Goal: Transaction & Acquisition: Register for event/course

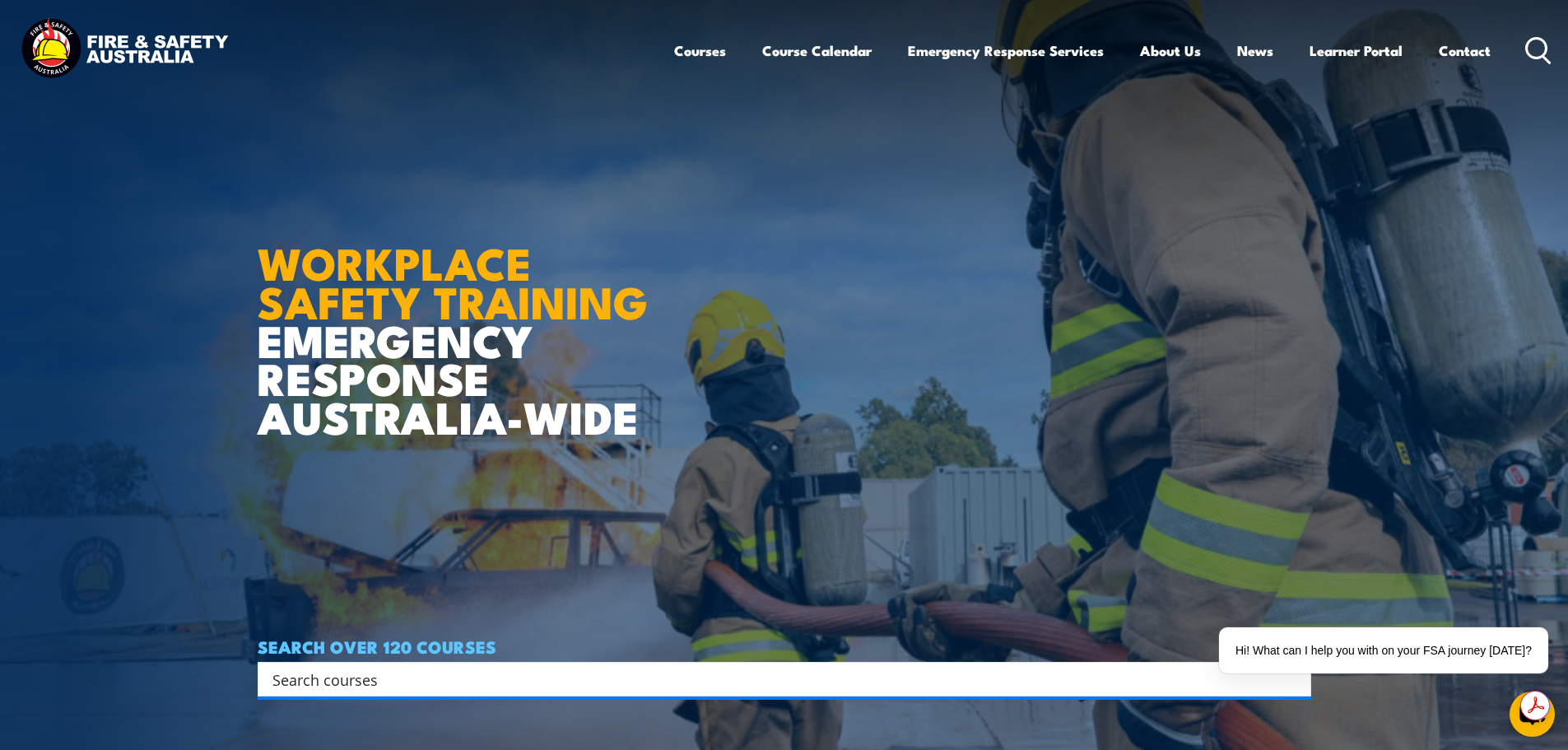
click at [576, 677] on input "Search input" at bounding box center [773, 680] width 1003 height 24
type input "forklift"
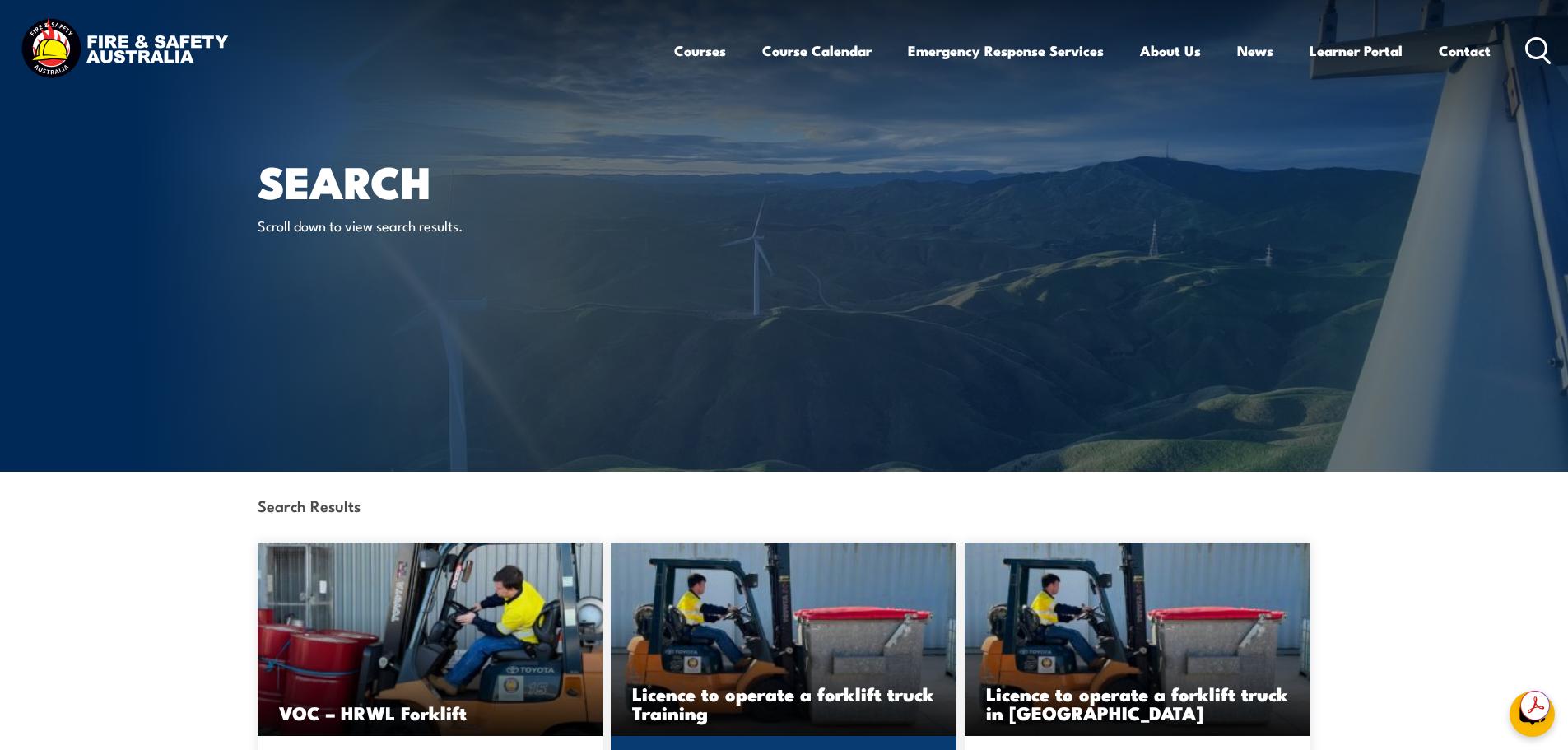
click at [736, 635] on img at bounding box center [784, 639] width 346 height 193
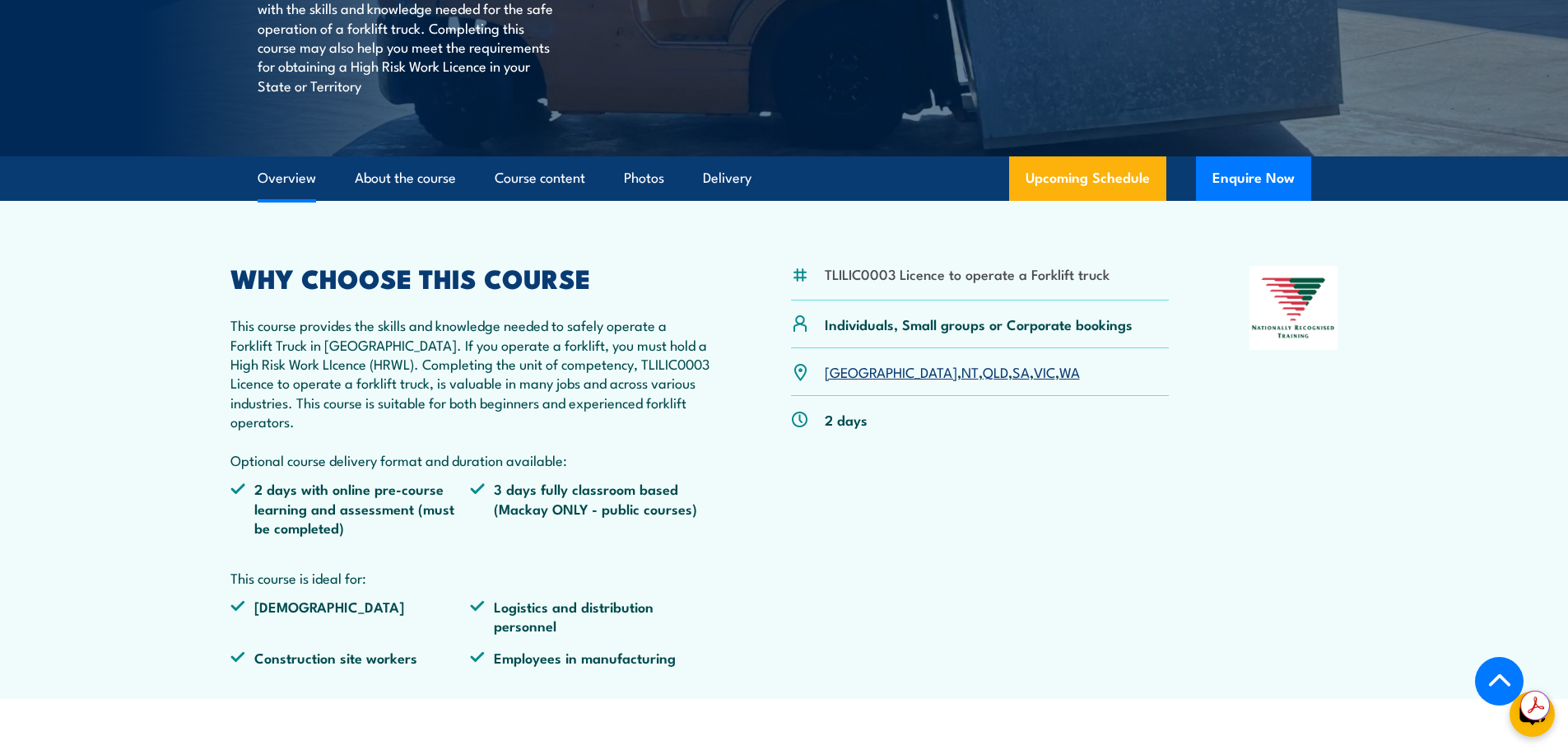
scroll to position [576, 0]
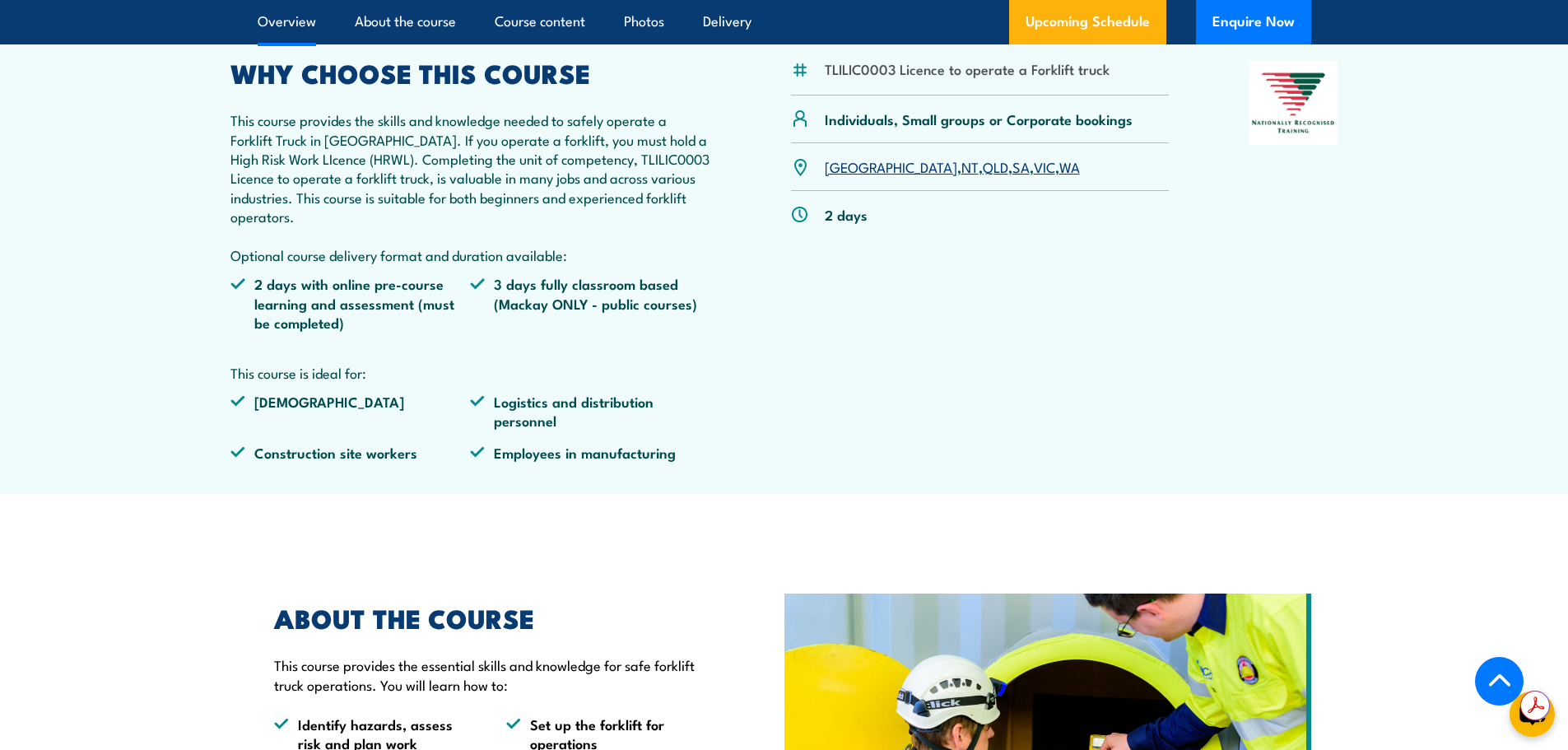
click at [983, 164] on link "QLD" at bounding box center [996, 166] width 25 height 20
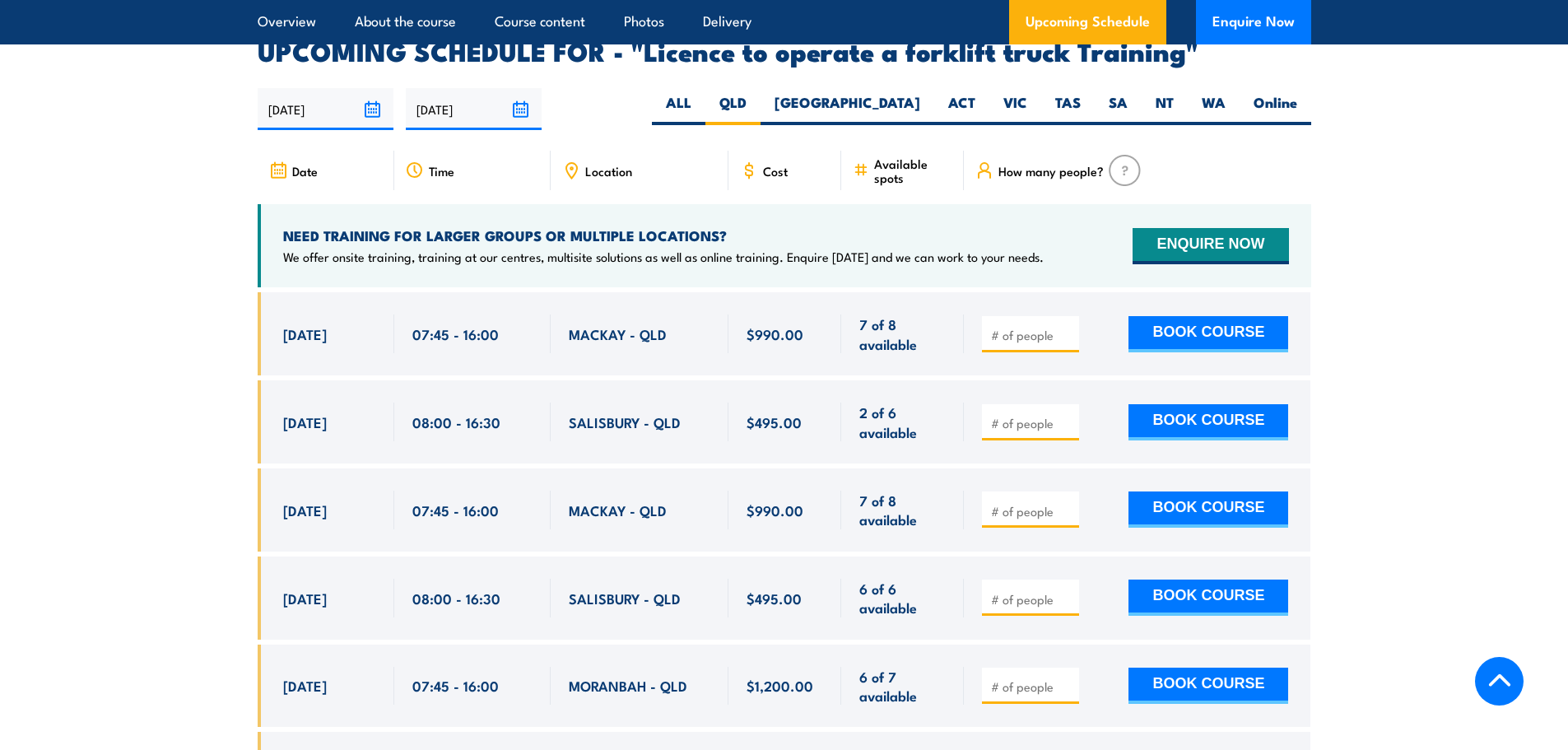
scroll to position [2757, 0]
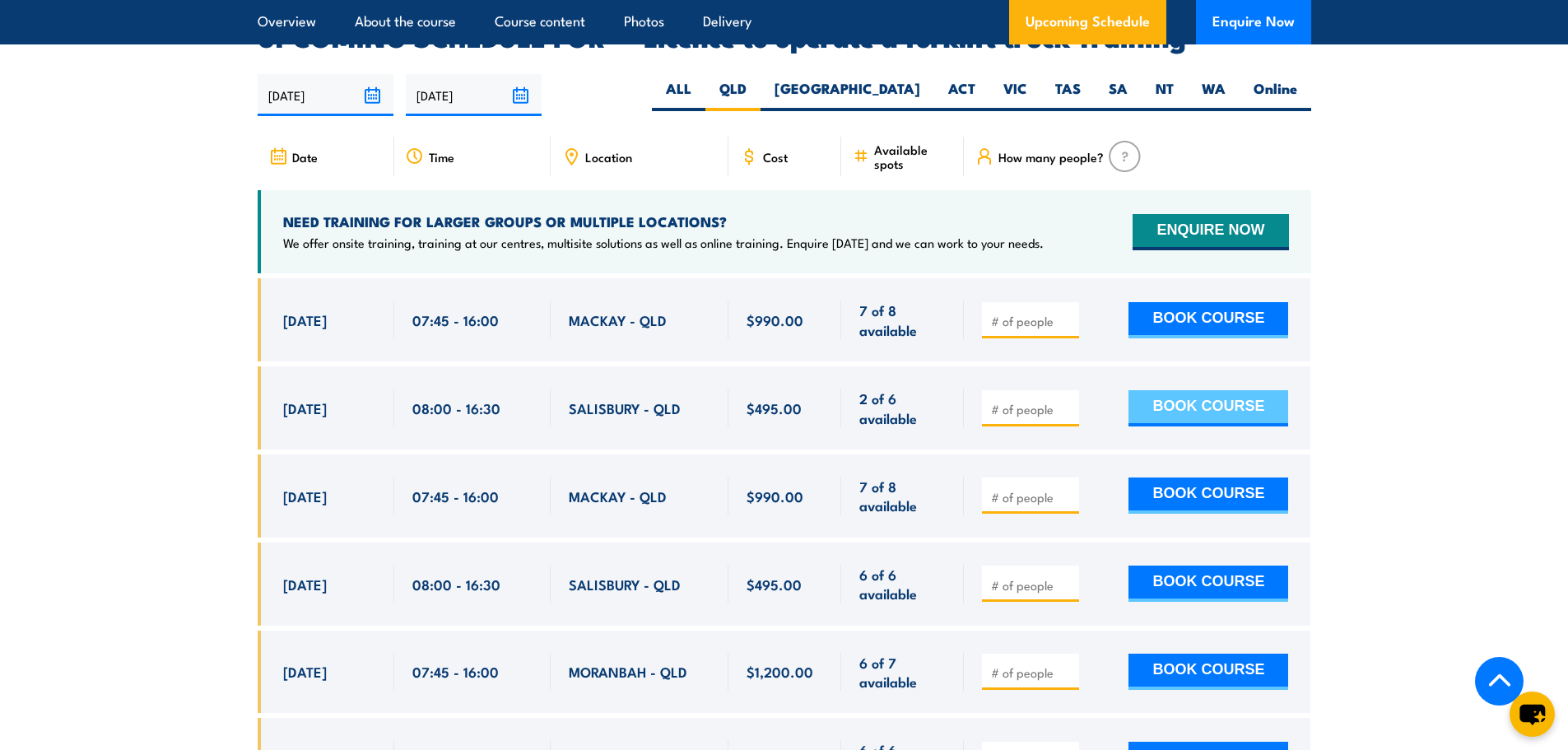
click at [1185, 390] on button "BOOK COURSE" at bounding box center [1209, 408] width 160 height 37
type input "1"
click at [1204, 390] on button "BOOK COURSE" at bounding box center [1209, 408] width 160 height 37
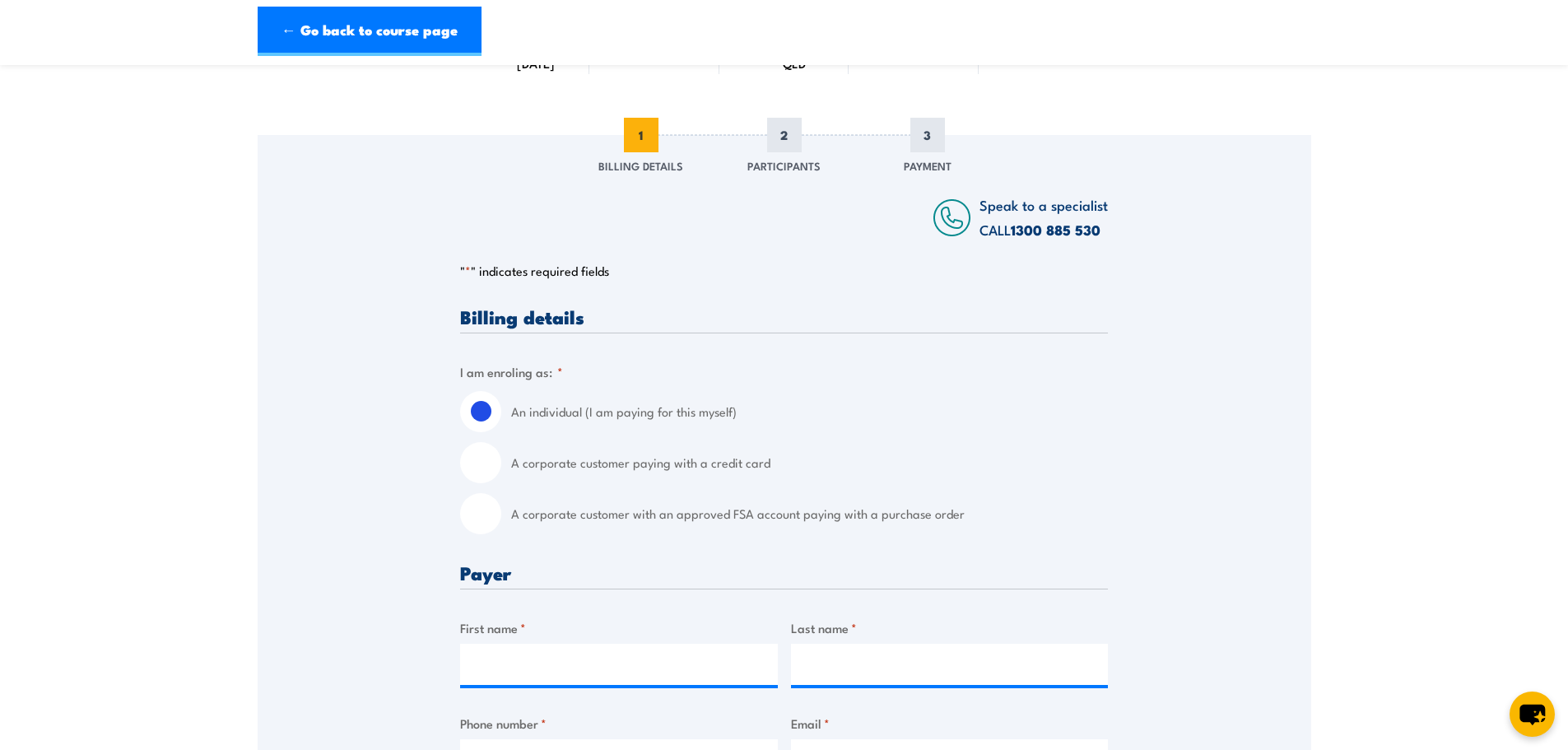
scroll to position [164, 0]
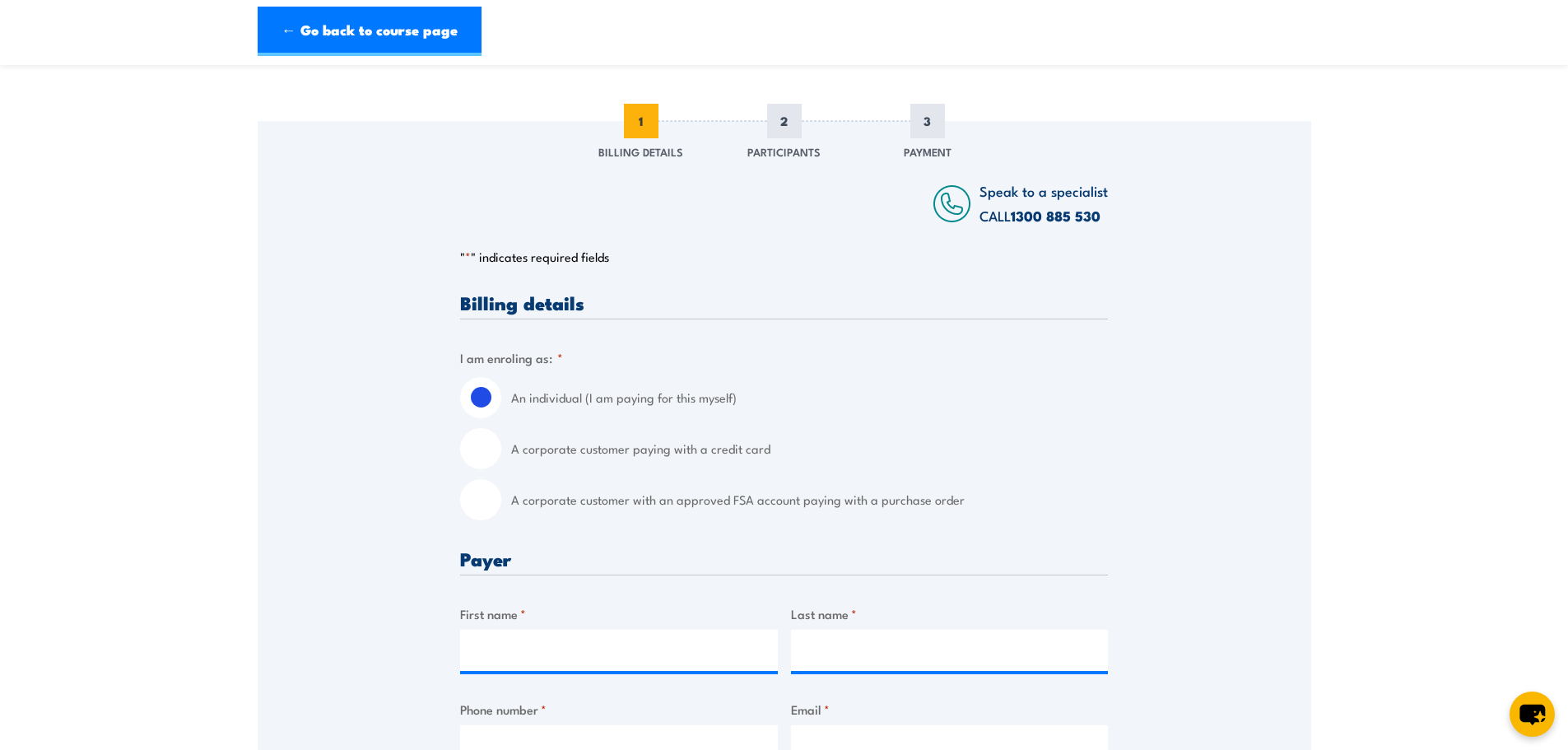
click at [475, 453] on input "A corporate customer paying with a credit card" at bounding box center [480, 449] width 41 height 41
radio input "true"
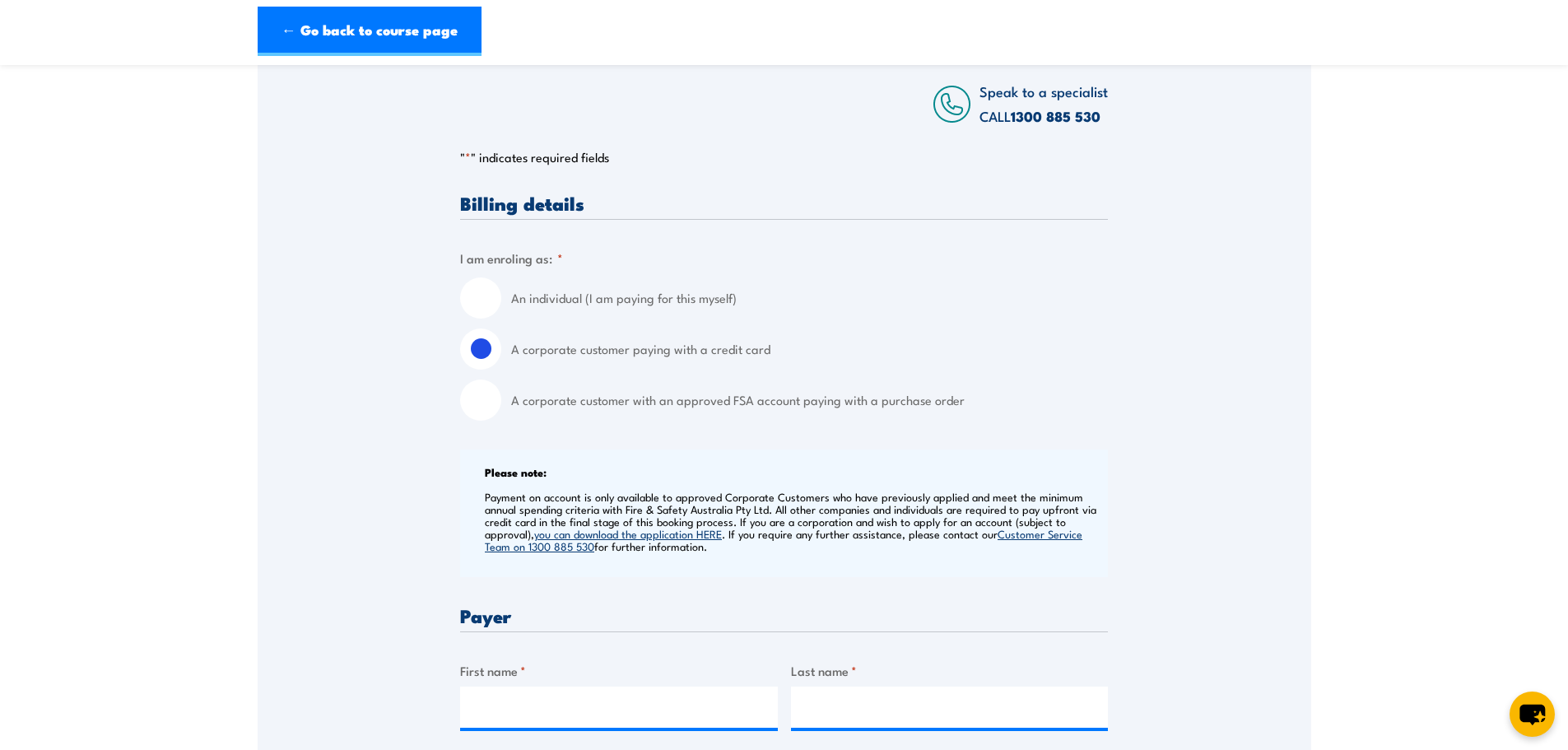
scroll to position [494, 0]
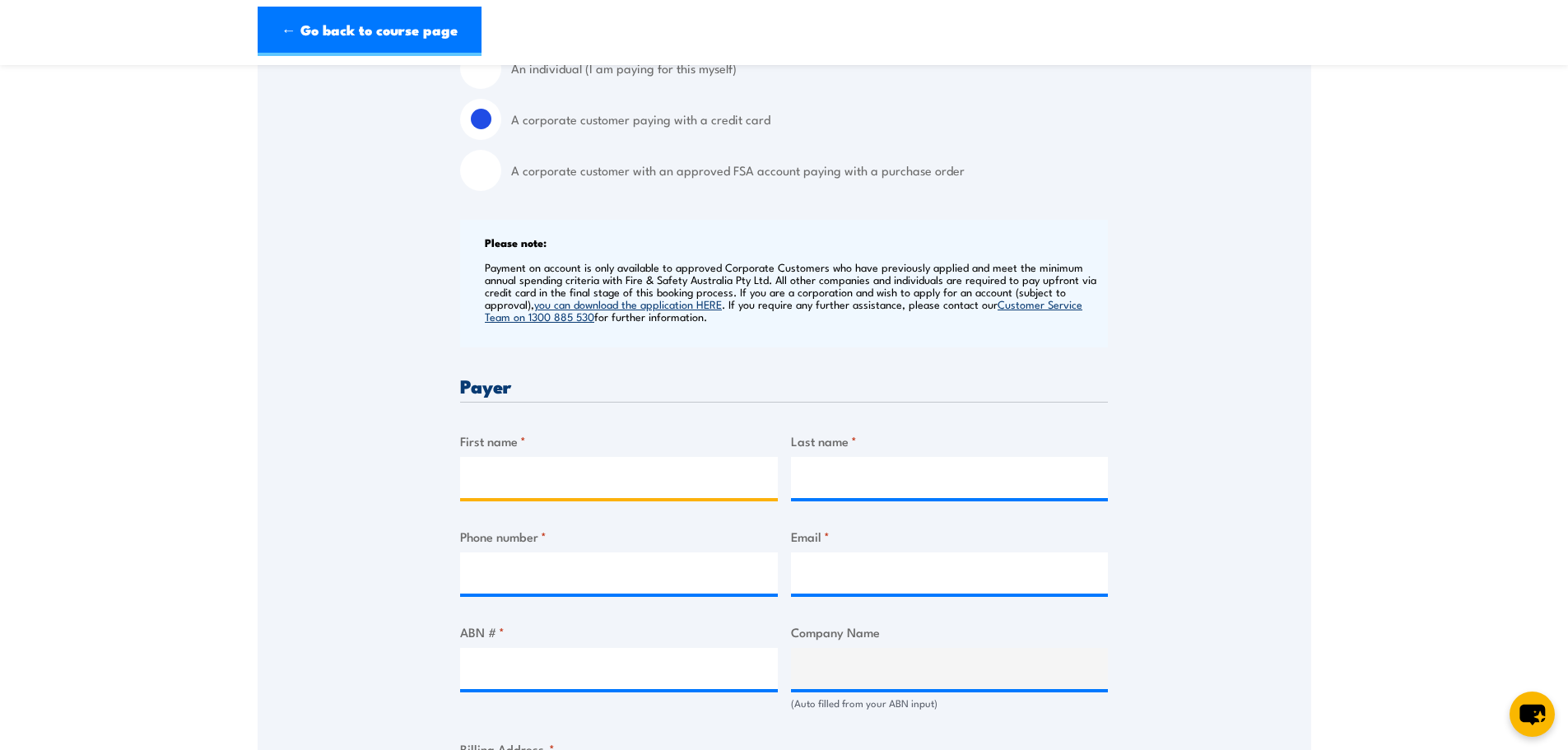
click at [576, 479] on input "First name *" at bounding box center [618, 478] width 318 height 41
type input "Linda"
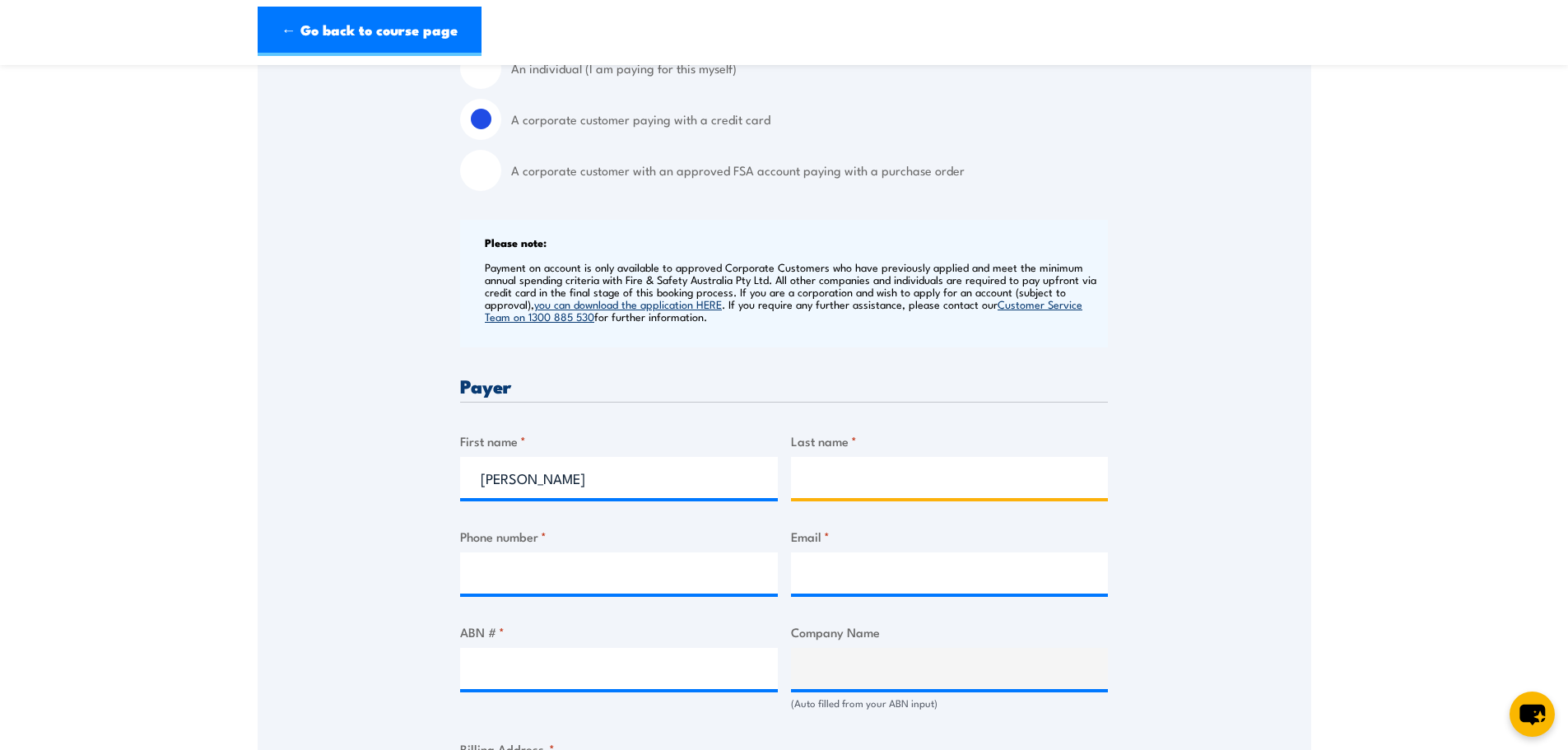
type input "Thompson"
type input "0733543633"
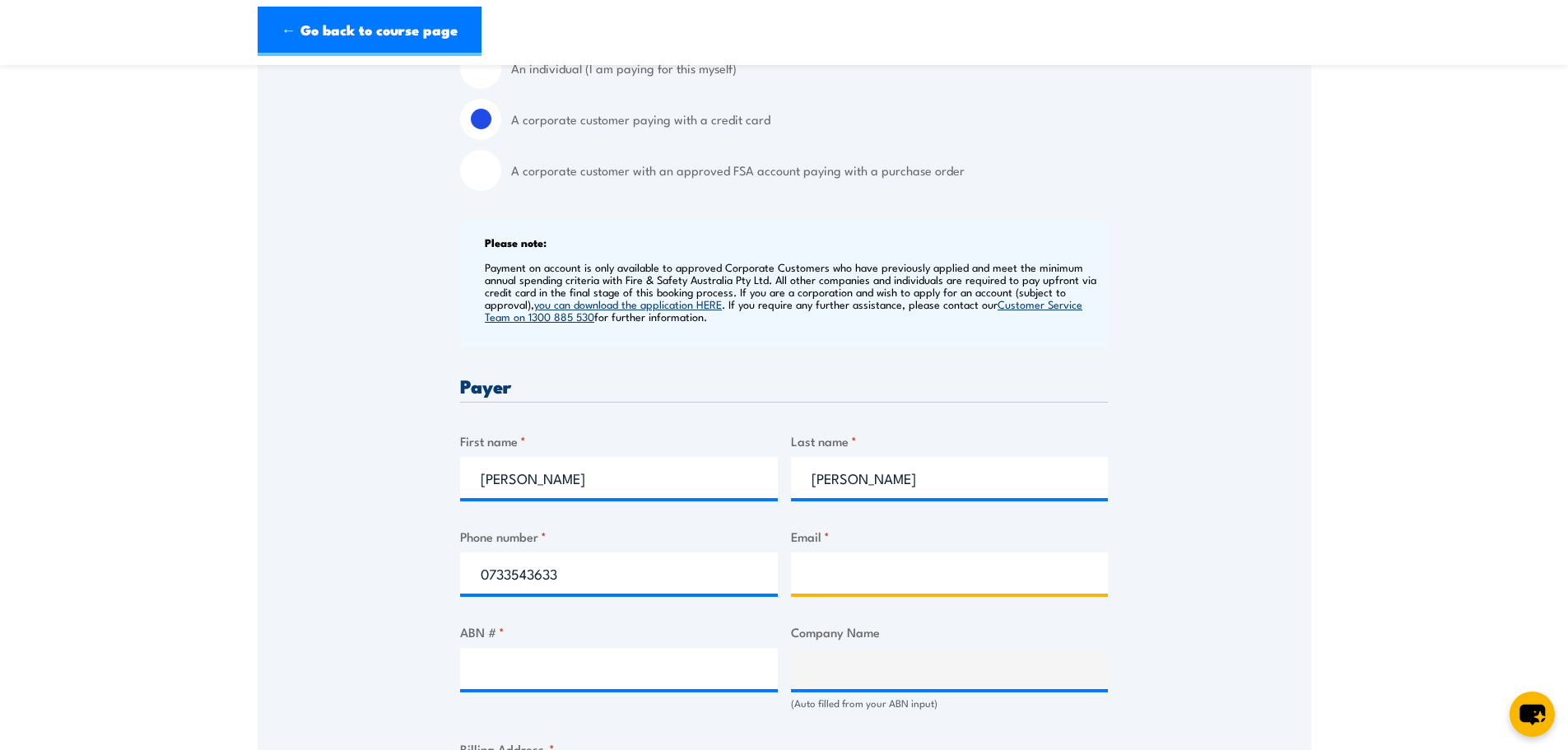
type input "whs@brisbanebuslines.com.au"
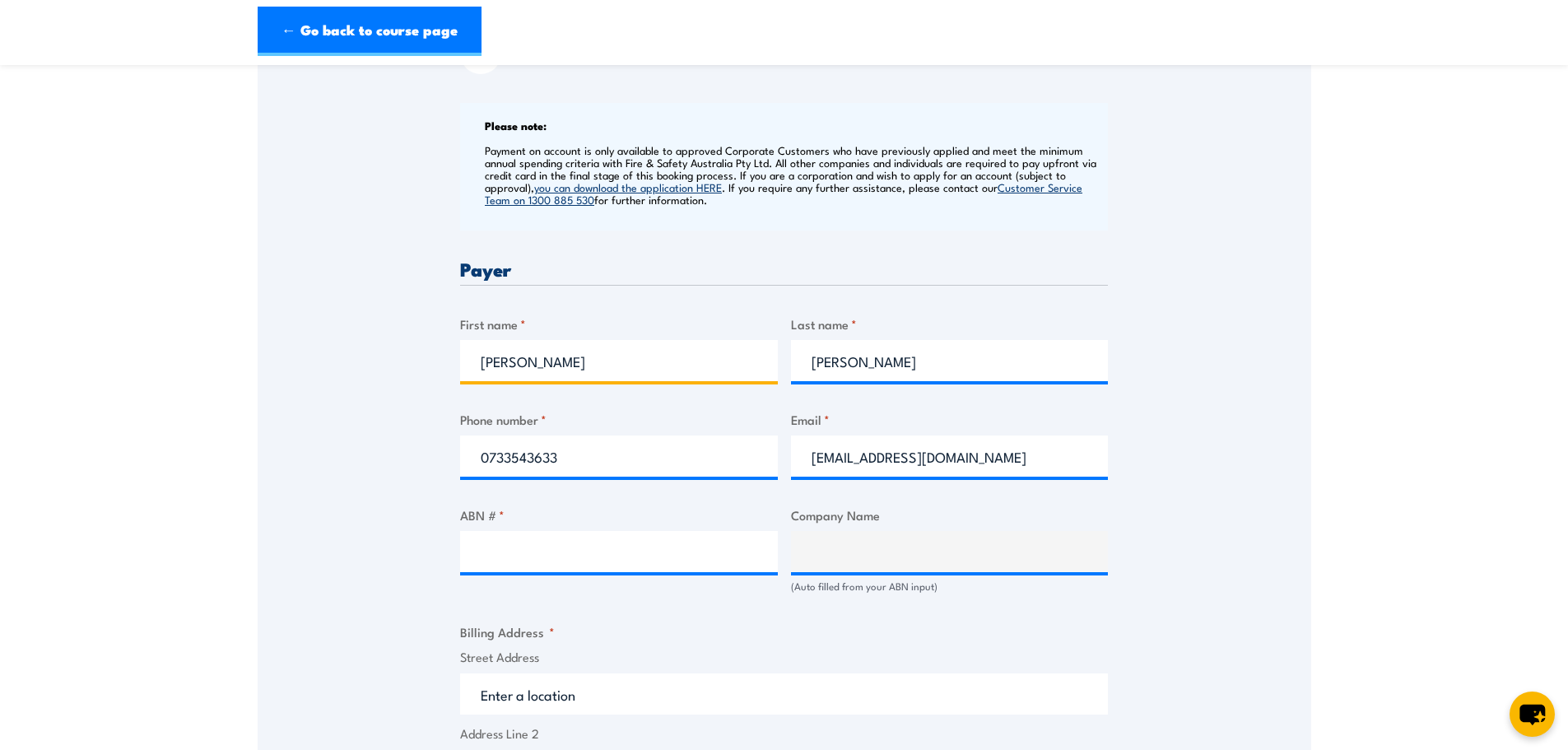
scroll to position [659, 0]
